Goal: Communication & Community: Share content

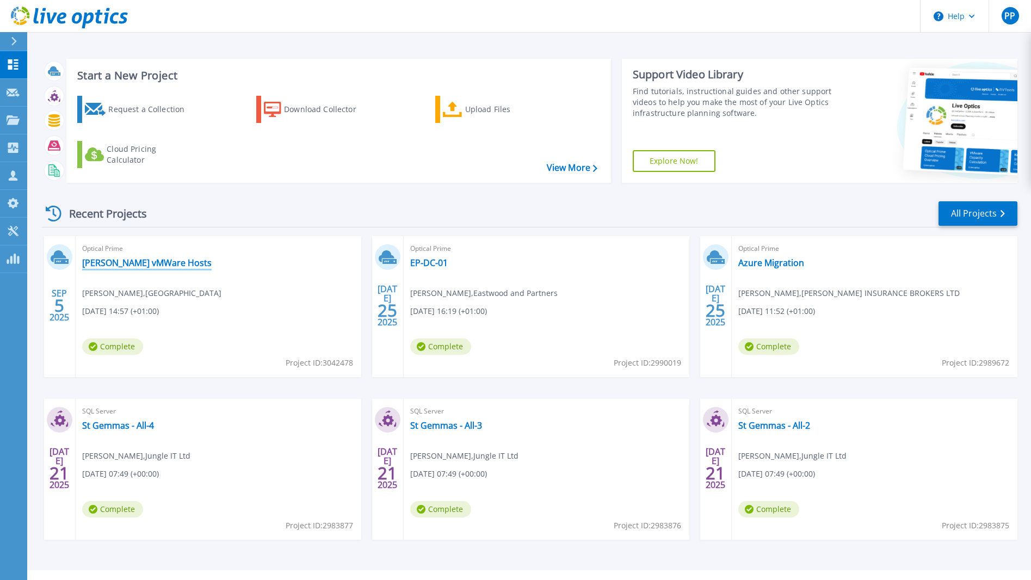
click at [123, 263] on link "[PERSON_NAME] vMWare Hosts" at bounding box center [146, 262] width 129 height 11
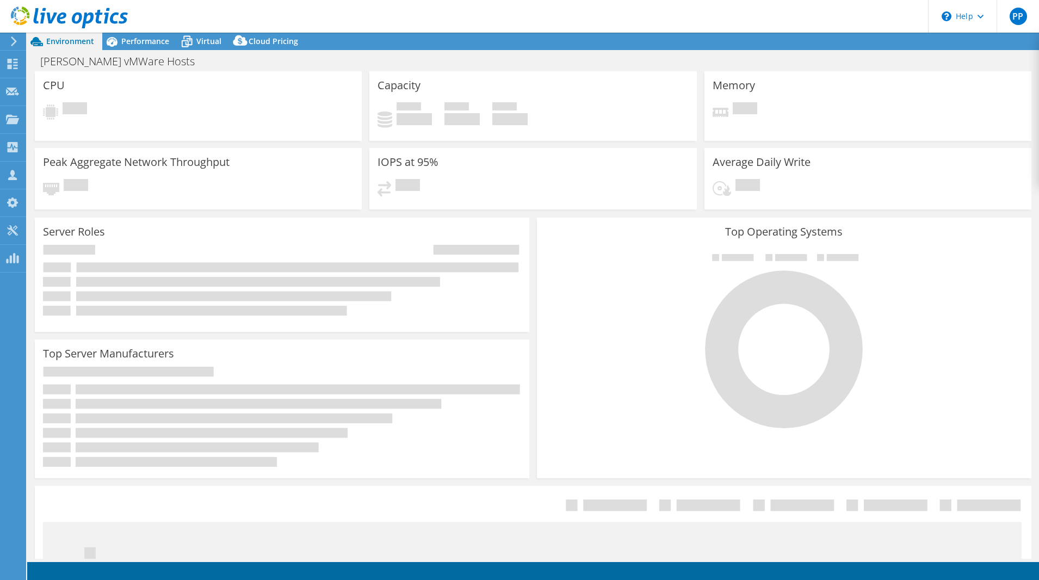
select select "USD"
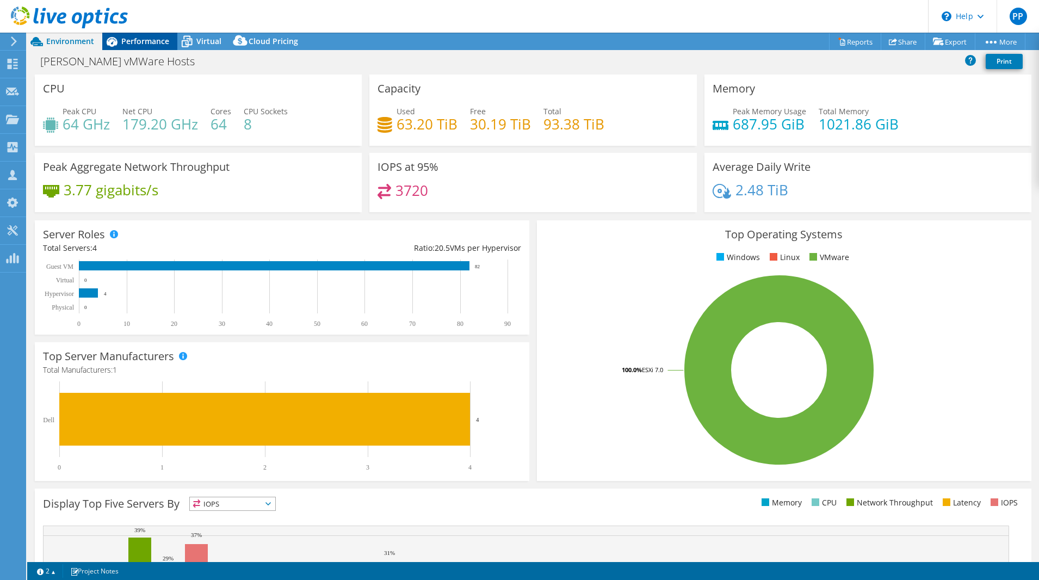
click at [139, 38] on span "Performance" at bounding box center [145, 41] width 48 height 10
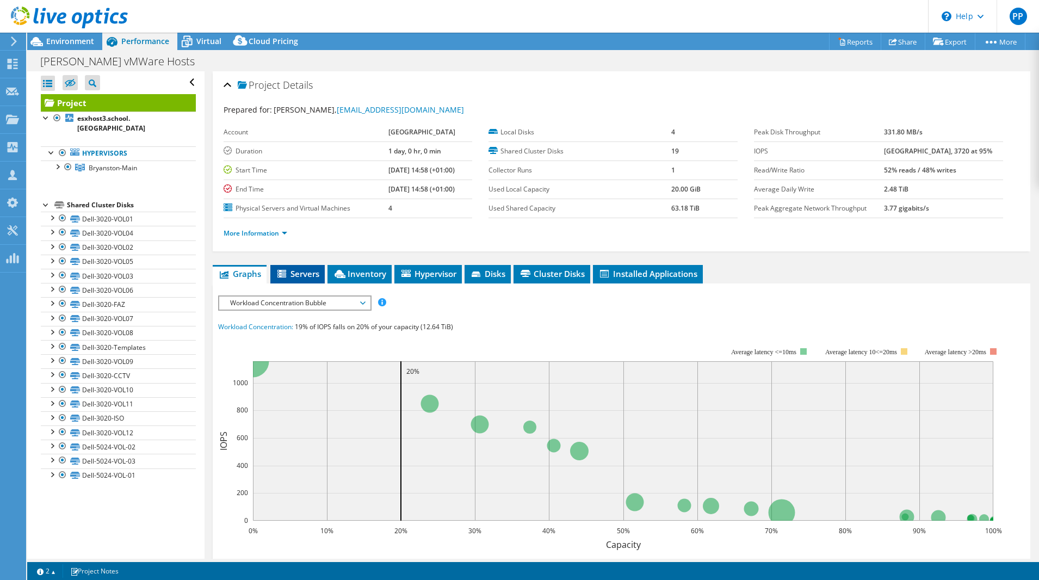
click at [303, 274] on span "Servers" at bounding box center [298, 273] width 44 height 11
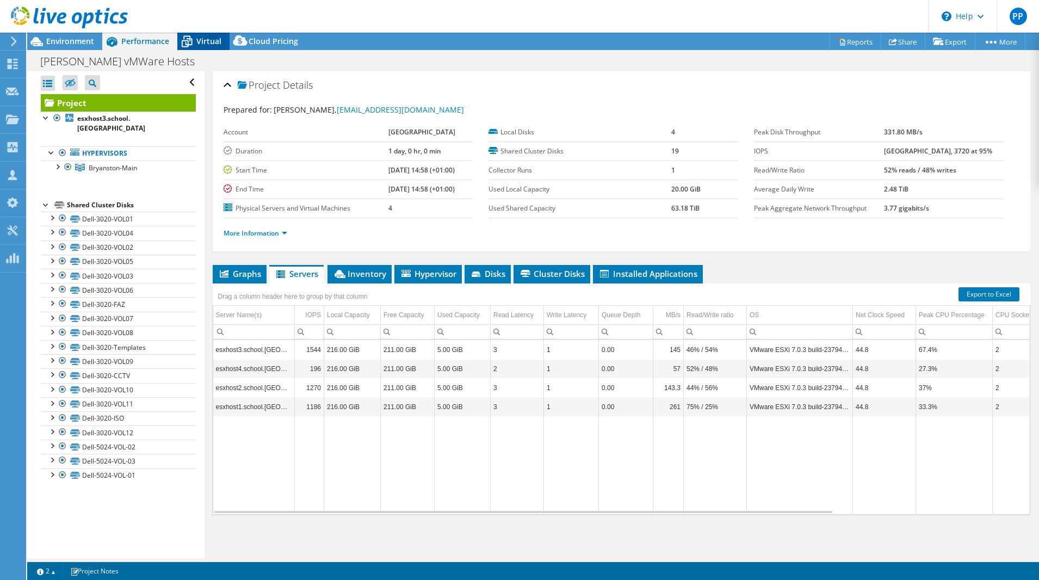
click at [209, 45] on span "Virtual" at bounding box center [208, 41] width 25 height 10
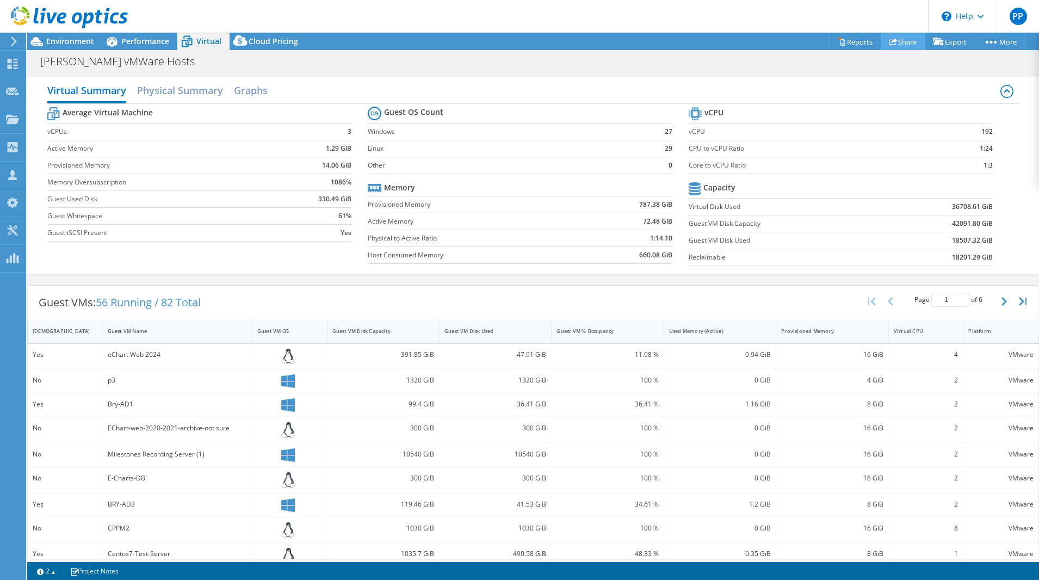
click at [891, 38] on link "Share" at bounding box center [902, 41] width 45 height 17
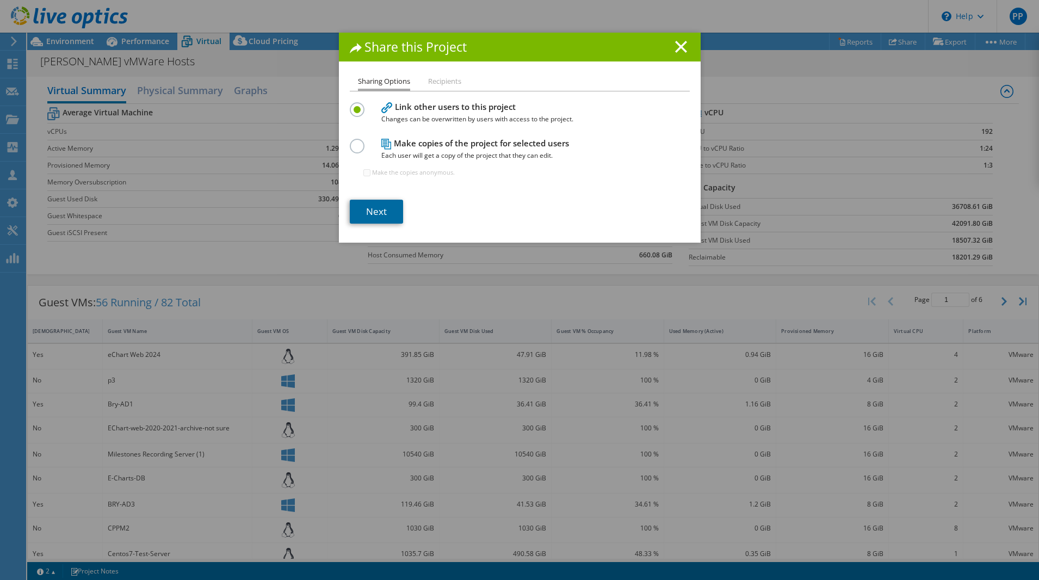
click at [362, 216] on link "Next" at bounding box center [376, 212] width 53 height 24
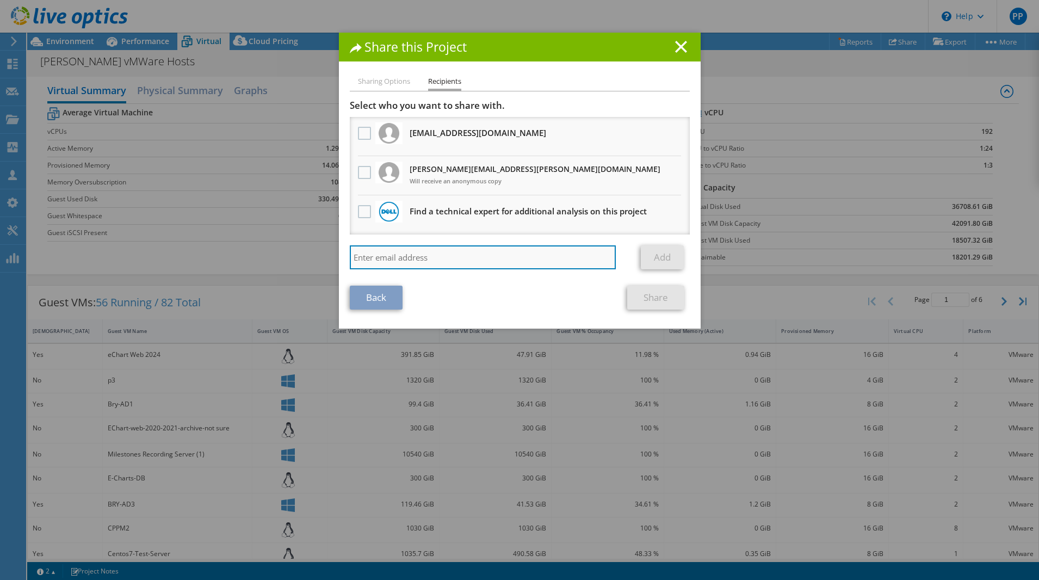
drag, startPoint x: 383, startPoint y: 256, endPoint x: 521, endPoint y: 268, distance: 138.7
click at [383, 256] on input "search" at bounding box center [483, 257] width 266 height 24
paste input "nikhilesh.toro@dell.com"
type input "nikhilesh.toro@dell.com"
click at [652, 256] on link "Add" at bounding box center [662, 257] width 43 height 24
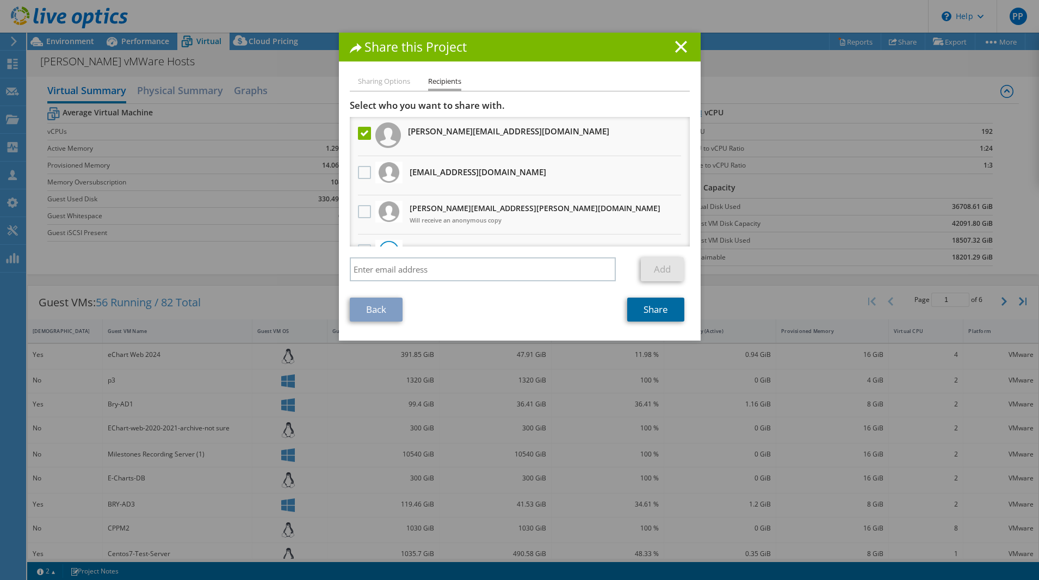
click at [647, 313] on link "Share" at bounding box center [655, 309] width 57 height 24
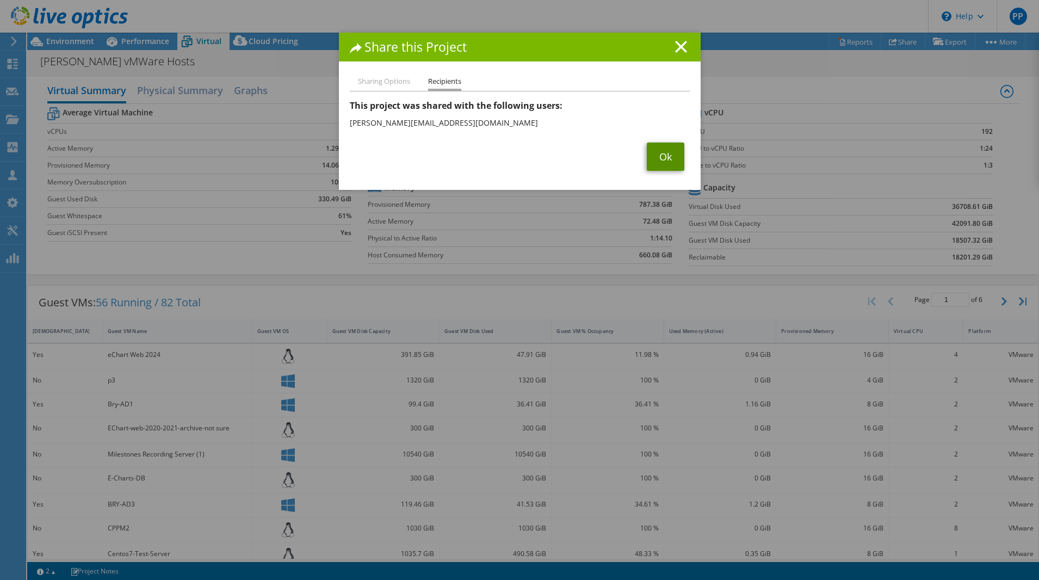
click at [660, 163] on link "Ok" at bounding box center [666, 156] width 38 height 28
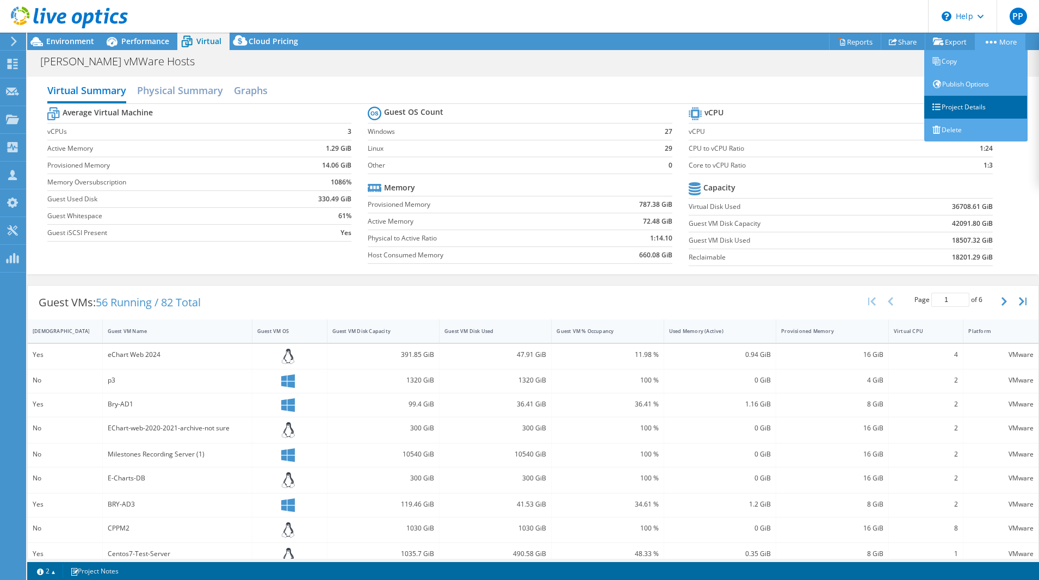
click at [969, 109] on link "Project Details" at bounding box center [975, 107] width 103 height 23
